Goal: Find specific page/section: Find specific page/section

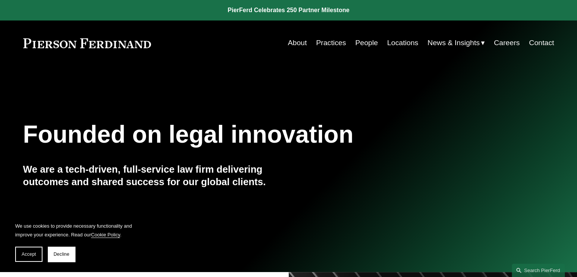
click at [406, 42] on link "Locations" at bounding box center [402, 43] width 31 height 14
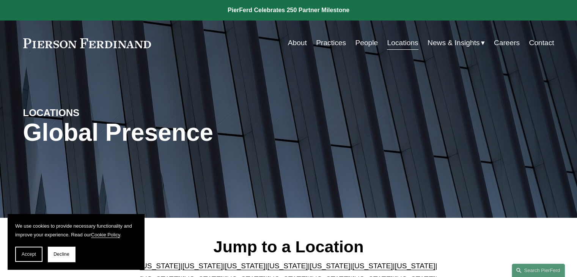
click at [502, 42] on link "Careers" at bounding box center [507, 43] width 26 height 14
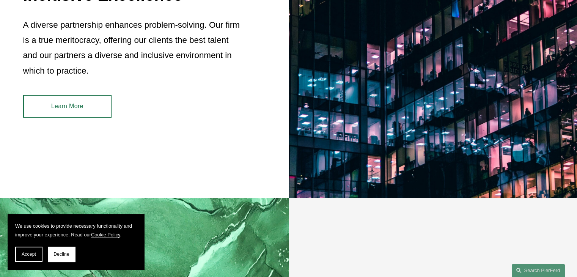
scroll to position [796, 0]
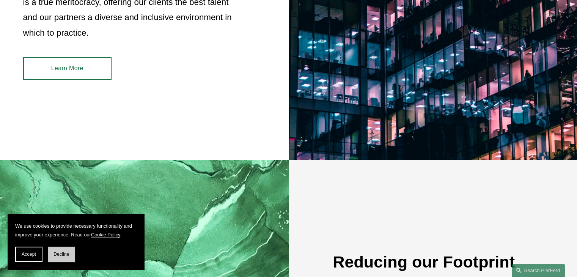
click at [67, 251] on button "Decline" at bounding box center [61, 253] width 27 height 15
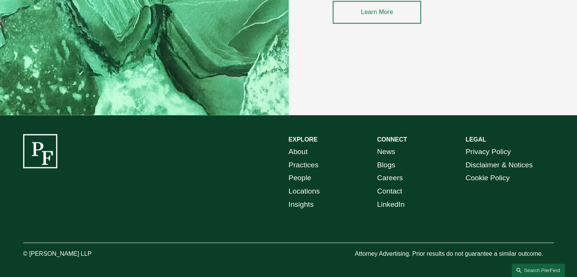
scroll to position [1141, 0]
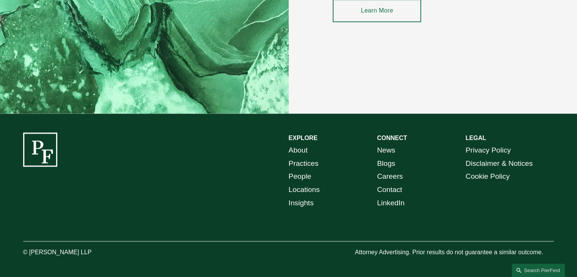
click at [300, 166] on link "Practices" at bounding box center [304, 163] width 30 height 13
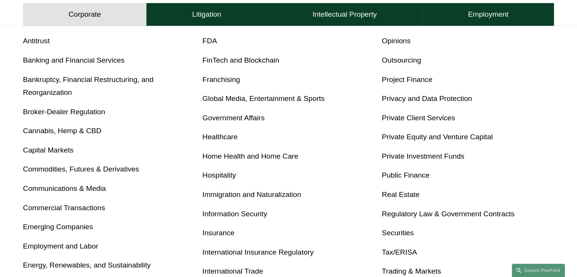
scroll to position [265, 0]
